Goal: Check status: Check status

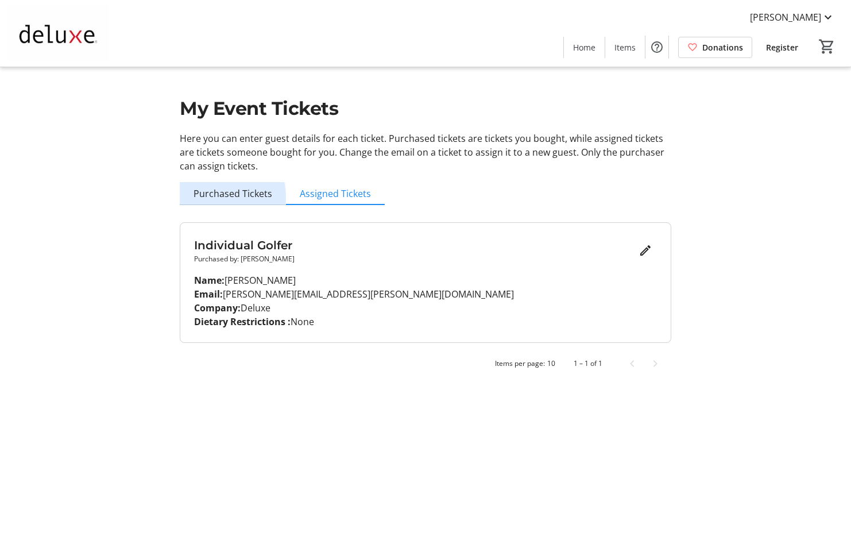
click at [217, 197] on span "Purchased Tickets" at bounding box center [232, 193] width 79 height 9
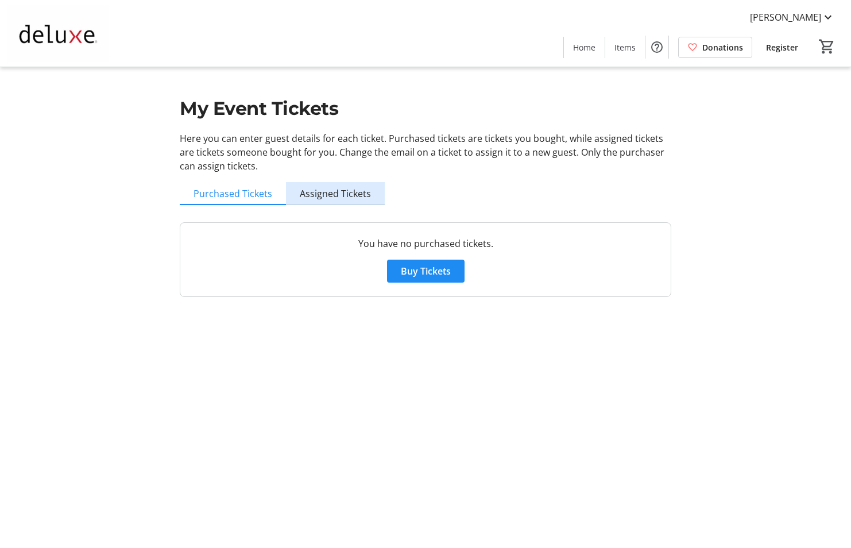
click at [360, 193] on span "Assigned Tickets" at bounding box center [335, 193] width 71 height 9
